Goal: Task Accomplishment & Management: Complete application form

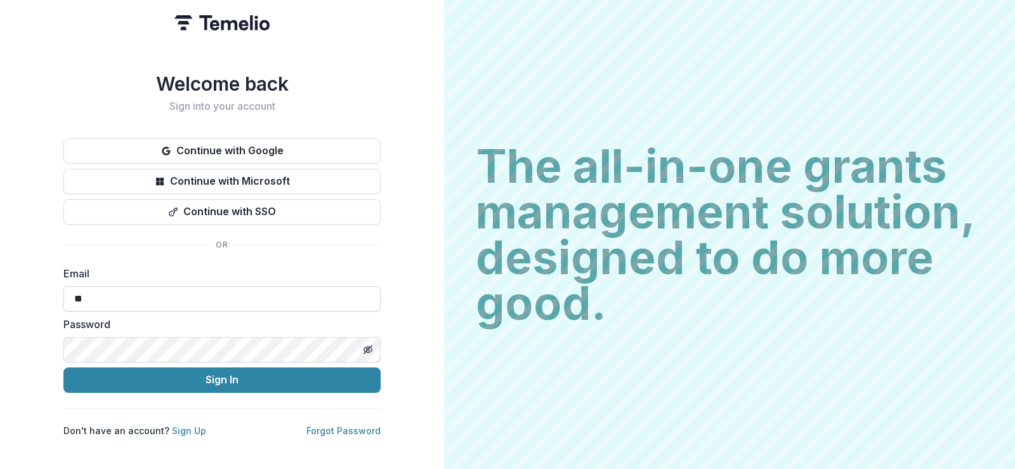
type input "**********"
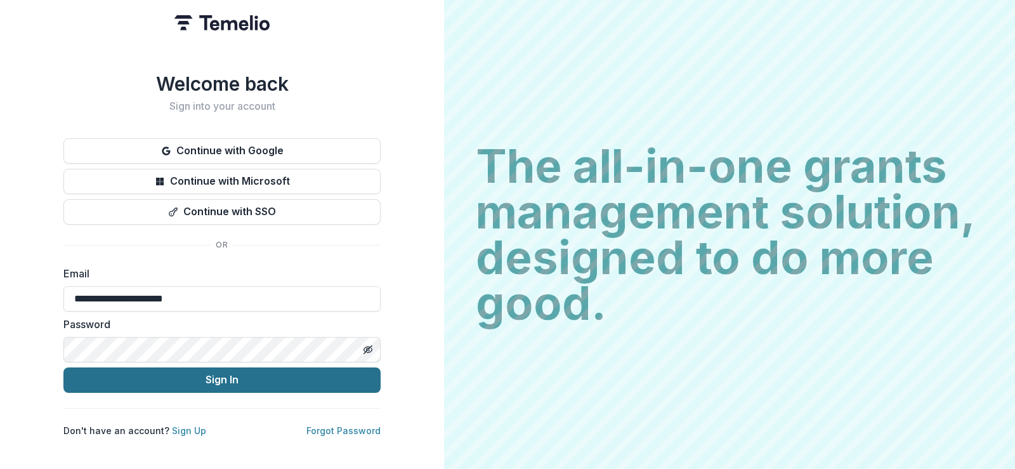
click at [220, 374] on button "Sign In" at bounding box center [221, 379] width 317 height 25
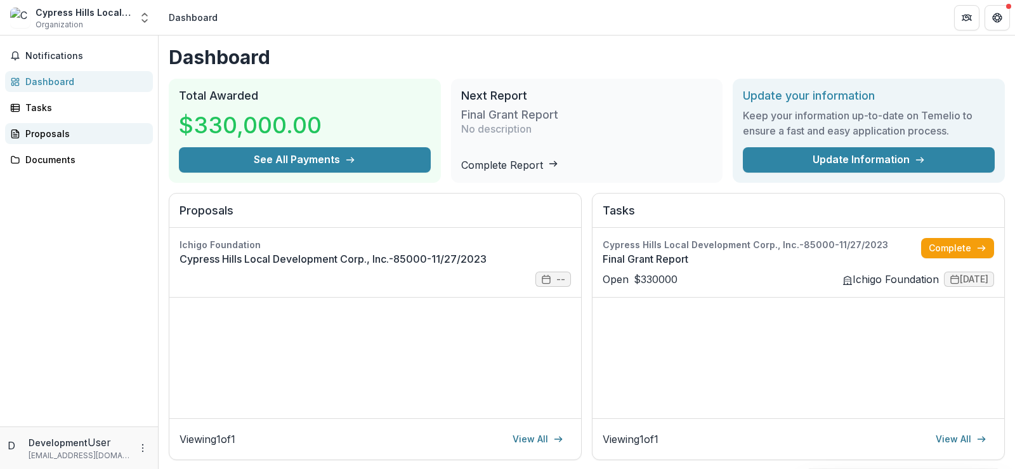
click at [41, 133] on div "Proposals" at bounding box center [83, 133] width 117 height 13
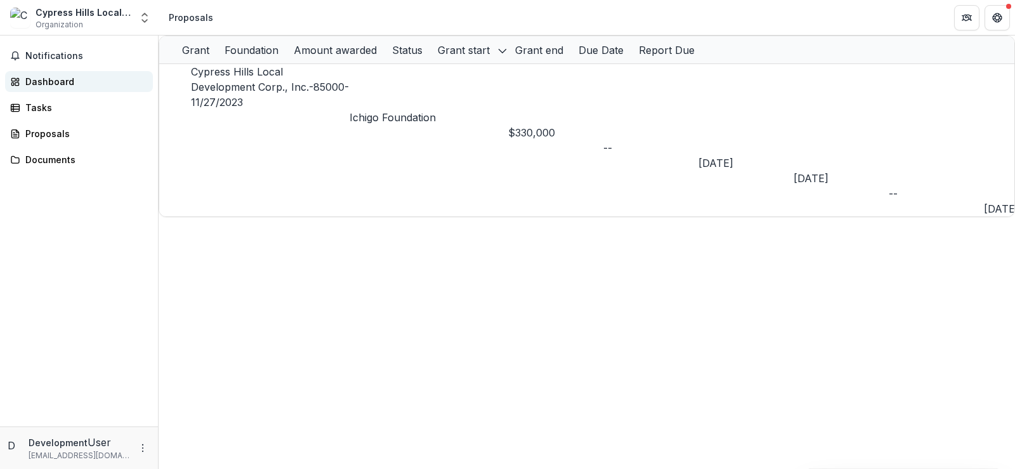
click at [43, 82] on div "Dashboard" at bounding box center [83, 81] width 117 height 13
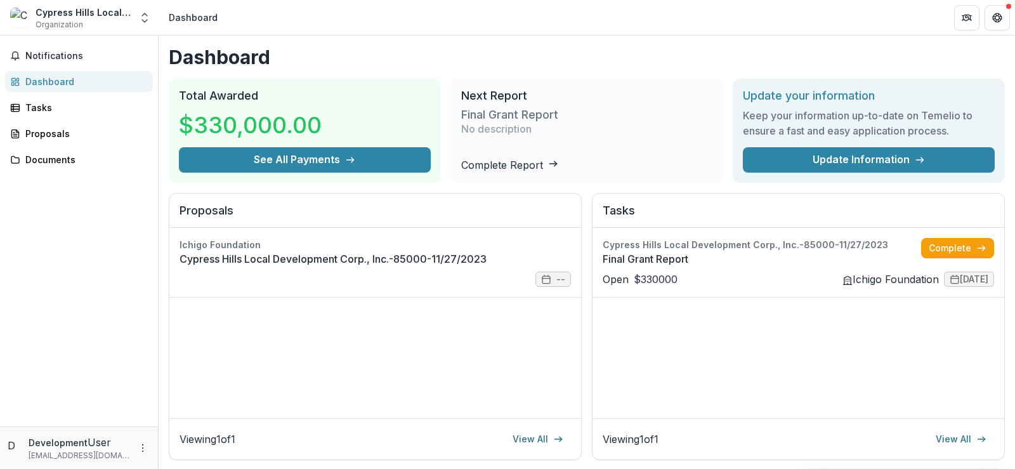
click at [555, 162] on link "Complete Report" at bounding box center [509, 165] width 97 height 13
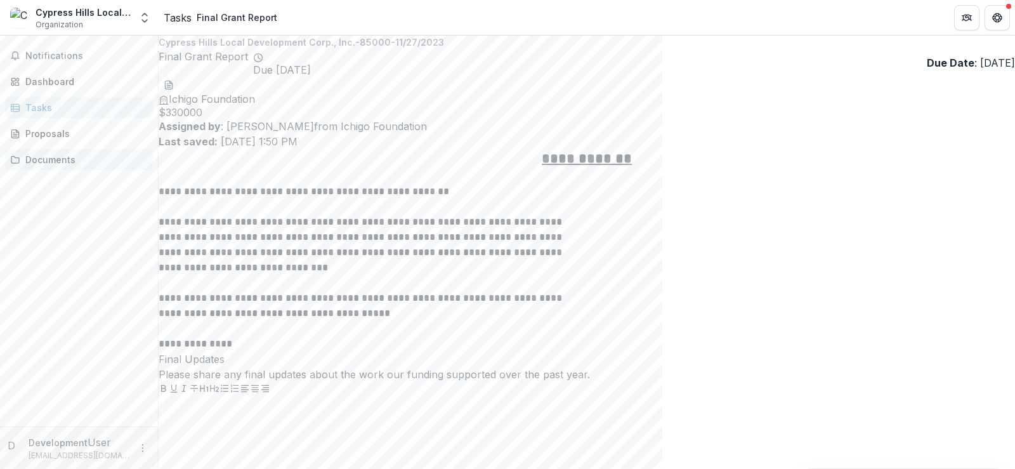
click at [62, 163] on div "Documents" at bounding box center [83, 159] width 117 height 13
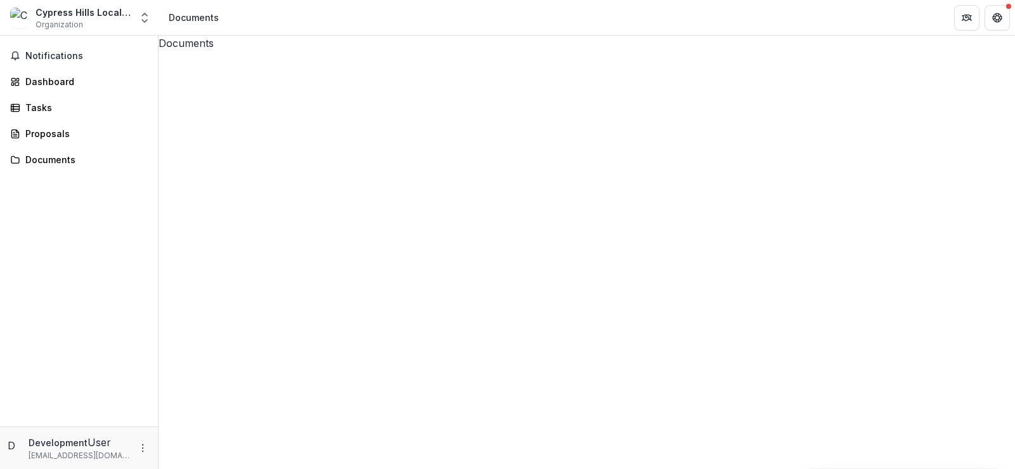
click at [57, 85] on div "Dashboard" at bounding box center [83, 81] width 117 height 13
